Goal: Find specific page/section: Find specific page/section

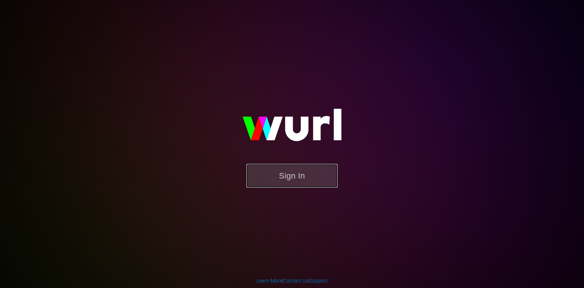
click at [319, 173] on button "Sign In" at bounding box center [291, 176] width 91 height 24
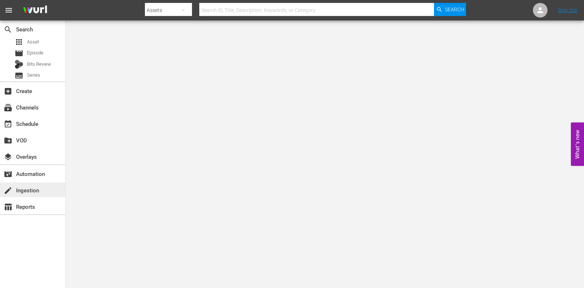
click at [57, 191] on div "create Ingestion" at bounding box center [32, 189] width 65 height 15
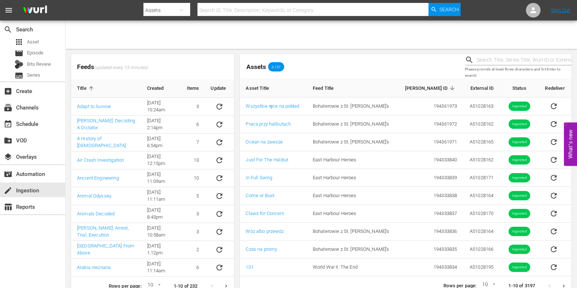
click at [566, 283] on icon "Next page" at bounding box center [563, 285] width 5 height 5
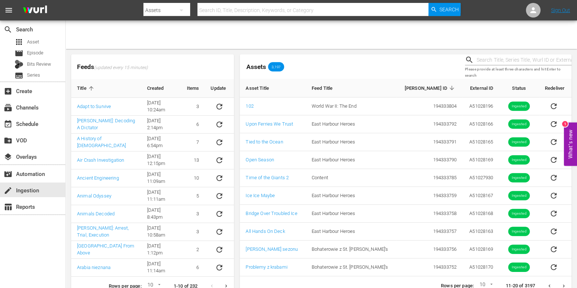
click at [566, 285] on icon "Next page" at bounding box center [563, 285] width 5 height 5
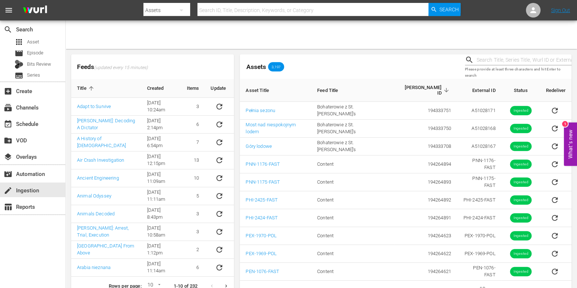
click at [565, 288] on icon "Next page" at bounding box center [563, 290] width 5 height 5
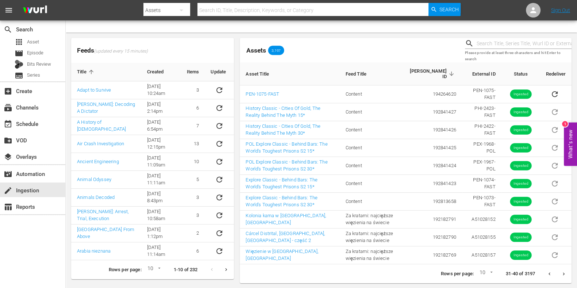
click at [554, 273] on button "Previous page" at bounding box center [549, 274] width 14 height 14
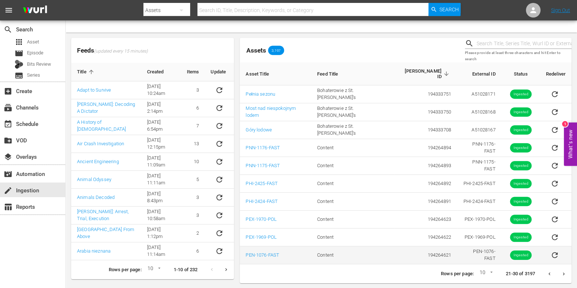
scroll to position [12, 0]
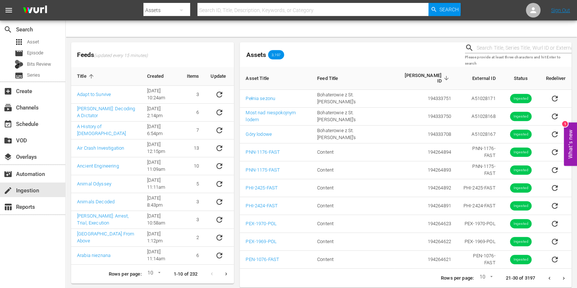
click at [550, 276] on icon "Previous page" at bounding box center [549, 278] width 5 height 5
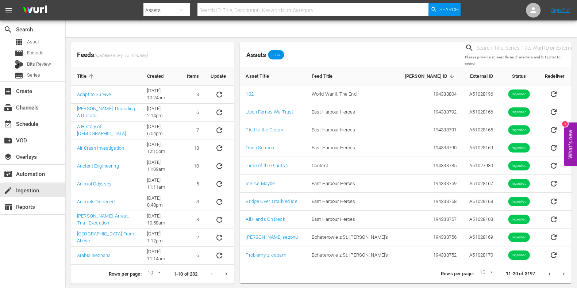
click at [547, 272] on icon "Previous page" at bounding box center [549, 273] width 5 height 5
